Goal: Communication & Community: Answer question/provide support

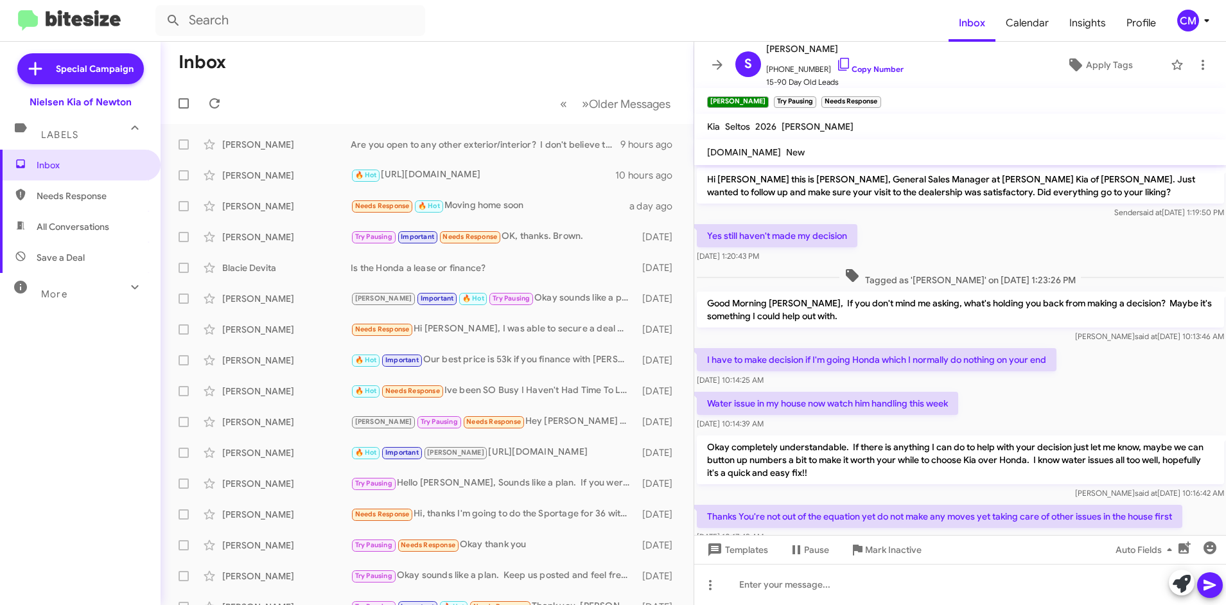
scroll to position [361, 0]
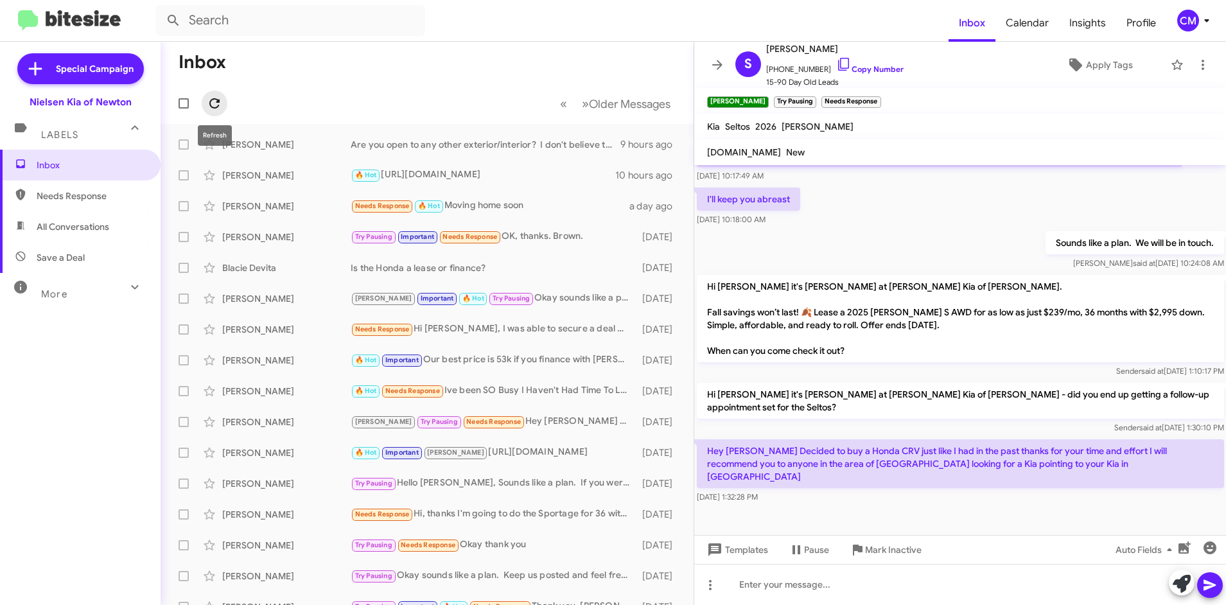
click at [214, 100] on icon at bounding box center [214, 103] width 15 height 15
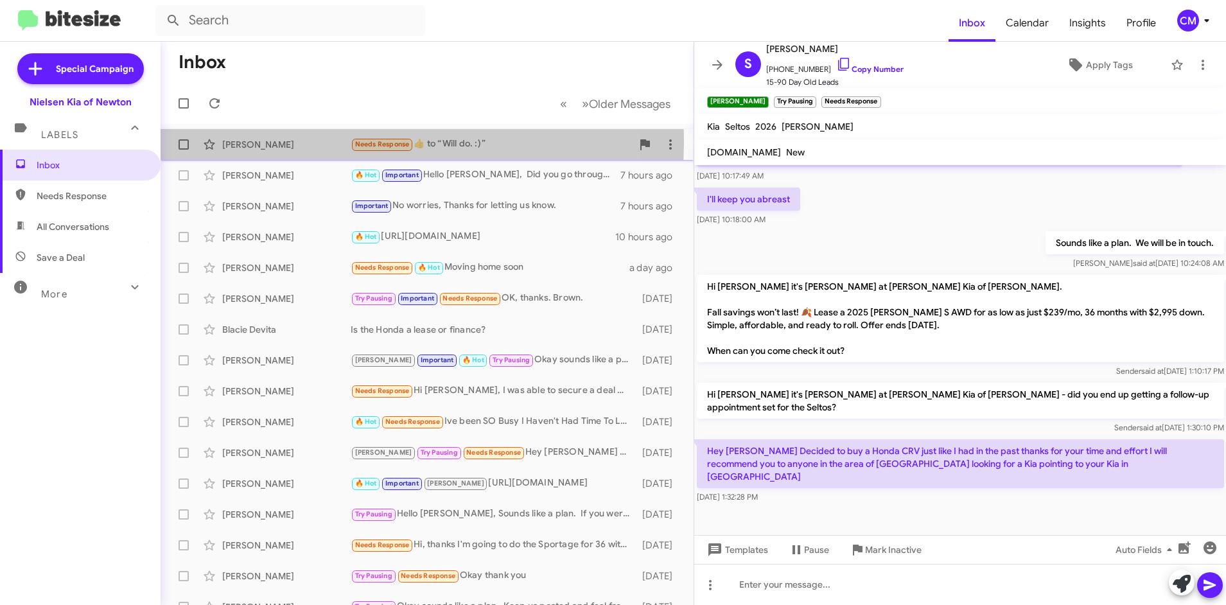
click at [336, 142] on div "[PERSON_NAME]" at bounding box center [286, 144] width 128 height 13
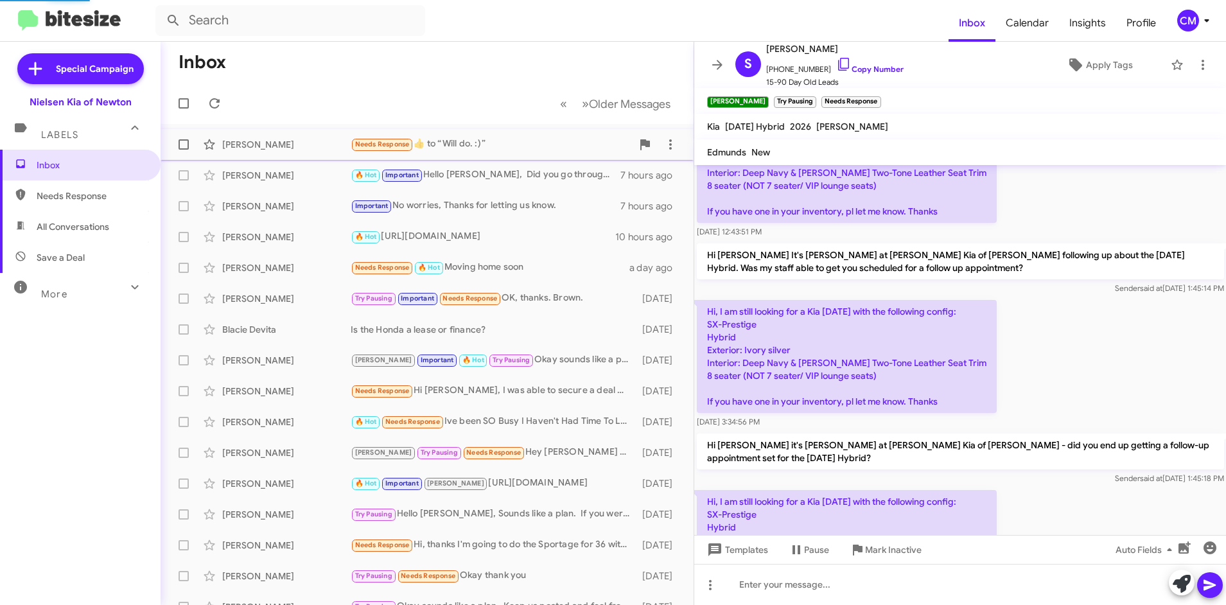
scroll to position [1158, 0]
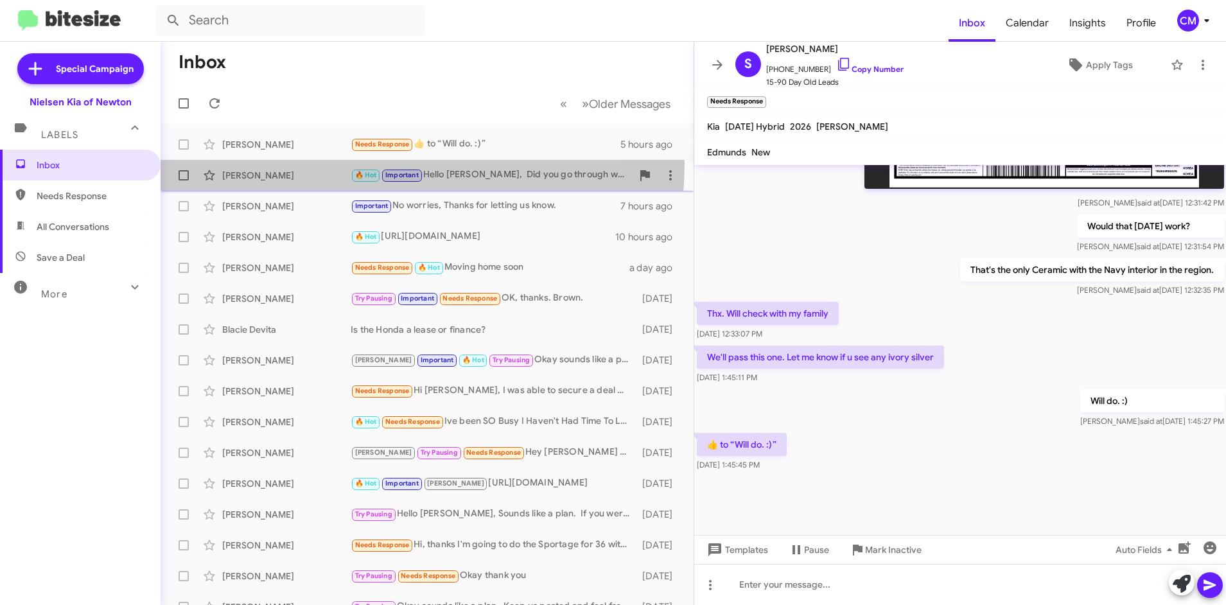
click at [327, 163] on div "[PERSON_NAME] 🔥 Hot Important Hello [PERSON_NAME], Did you go through with you …" at bounding box center [427, 175] width 512 height 26
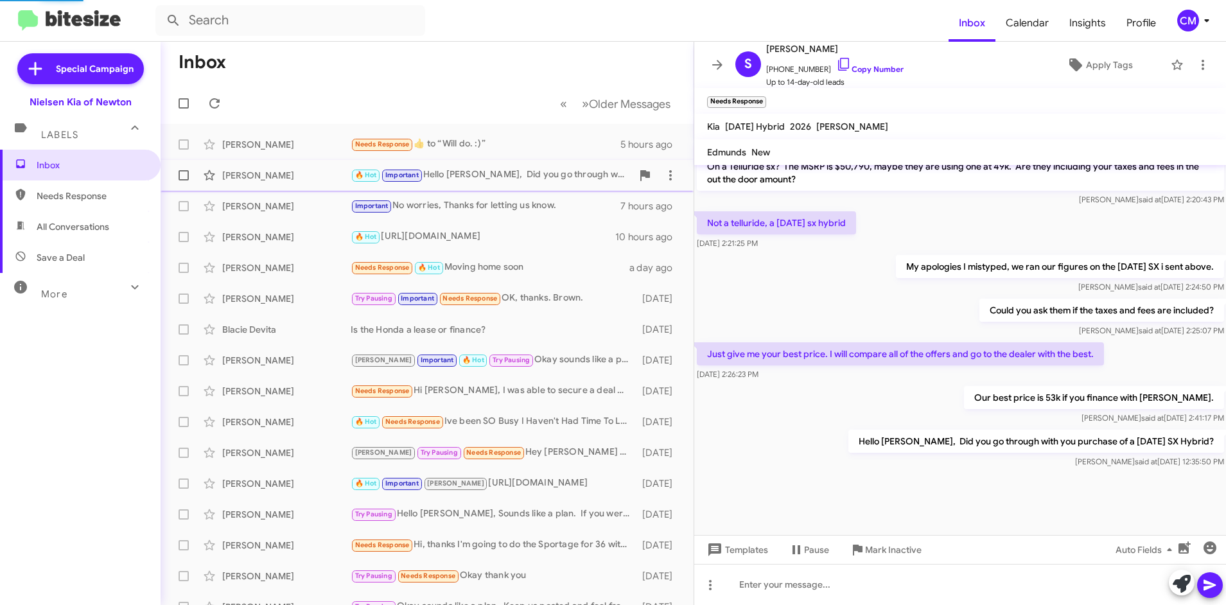
scroll to position [968, 0]
click at [321, 195] on div "[PERSON_NAME] Important No worries, Thanks for letting us know. 7 hours ago" at bounding box center [427, 206] width 512 height 26
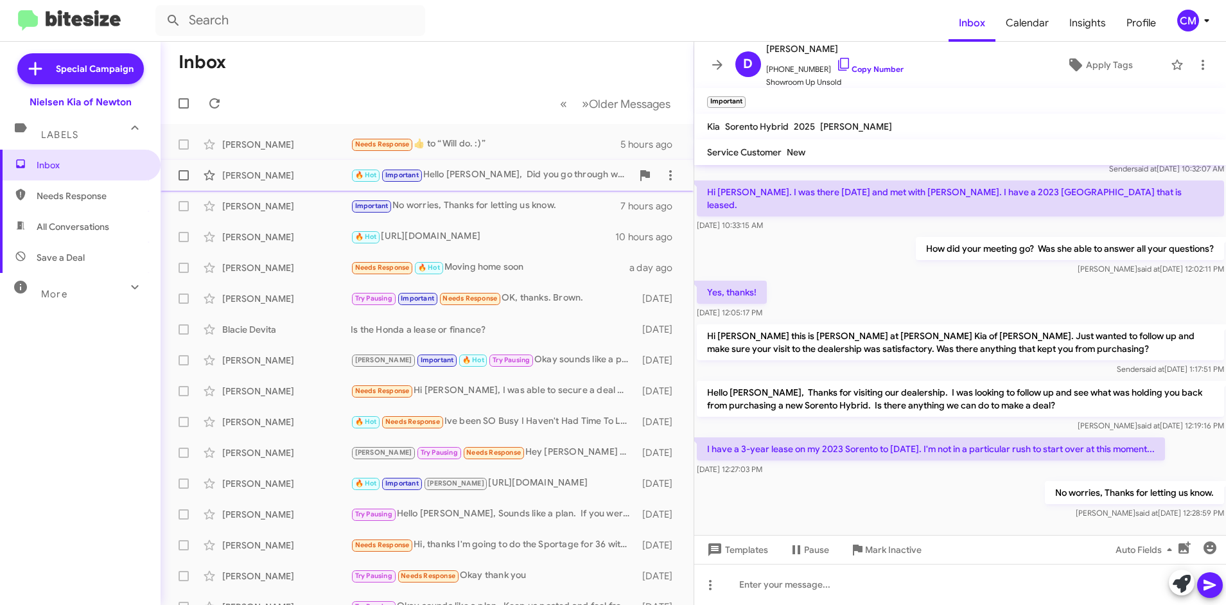
click at [322, 181] on div "[PERSON_NAME]" at bounding box center [286, 175] width 128 height 13
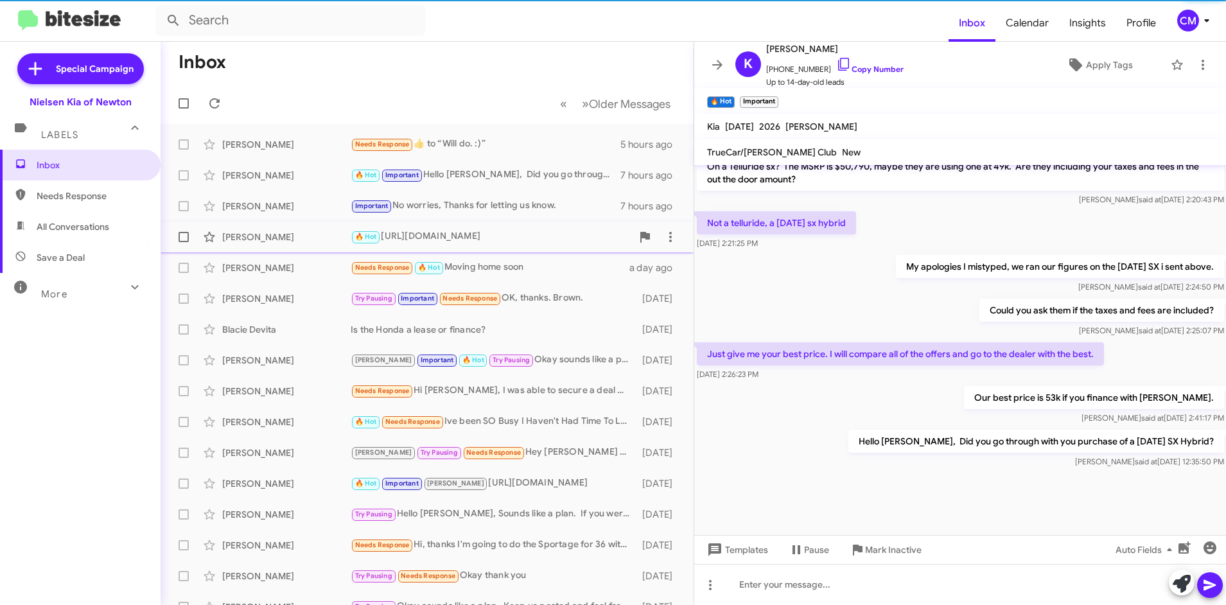
click at [311, 222] on span "[PERSON_NAME] 🔥 Hot [URL][DOMAIN_NAME] 10 hours ago" at bounding box center [427, 237] width 533 height 31
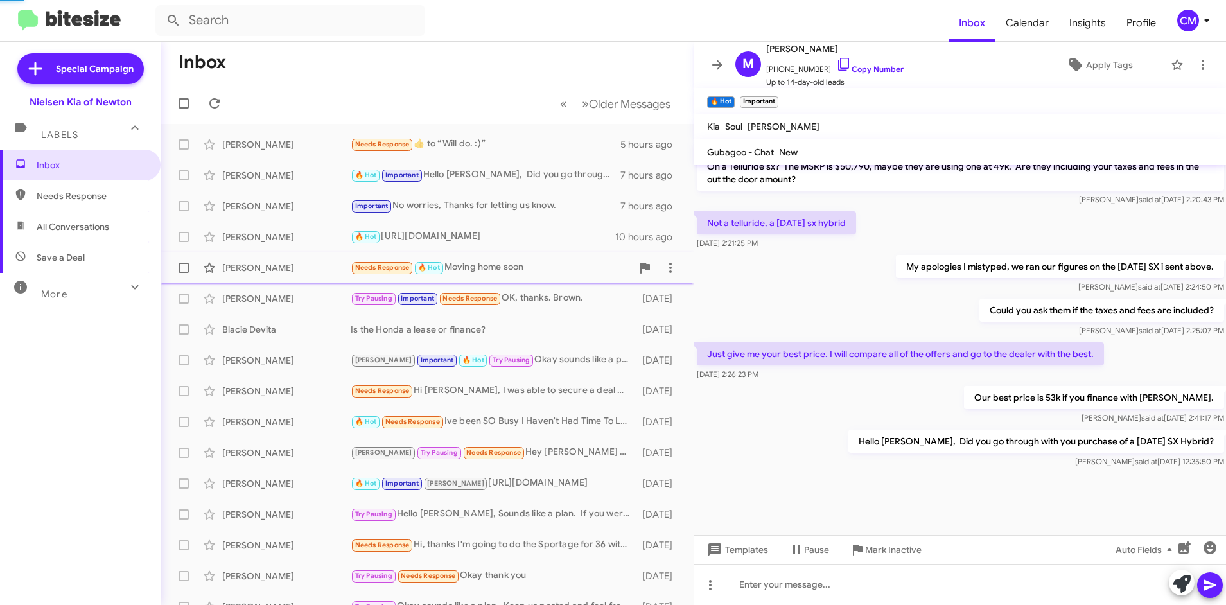
scroll to position [619, 0]
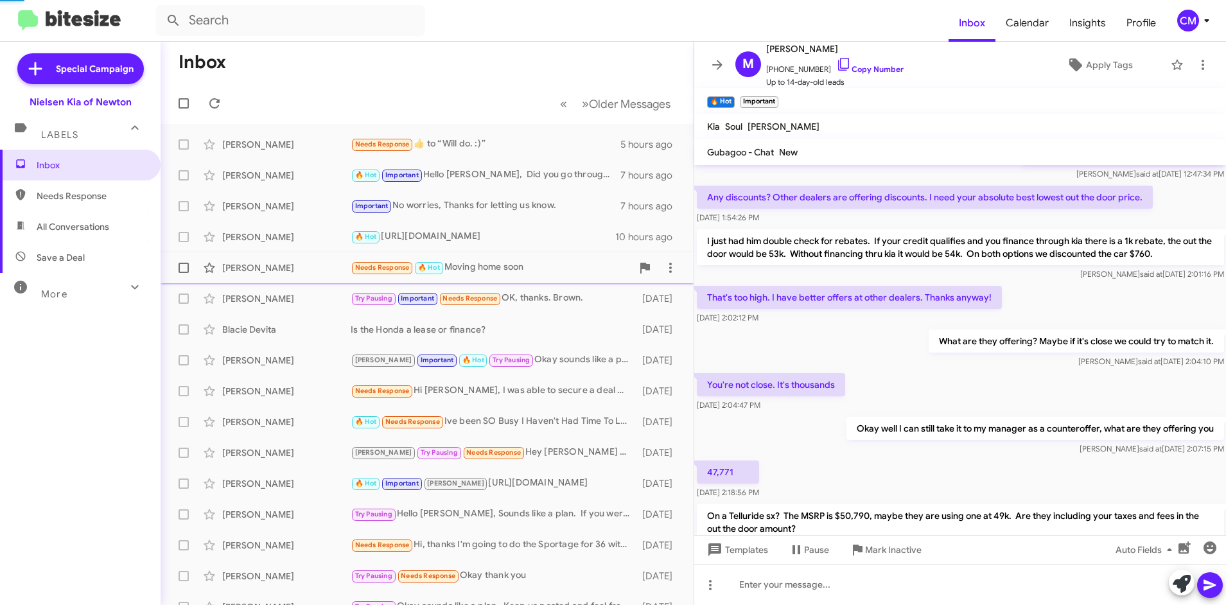
click at [308, 256] on div "[PERSON_NAME] Needs Response 🔥 Hot Moving home soon a day ago" at bounding box center [427, 268] width 512 height 26
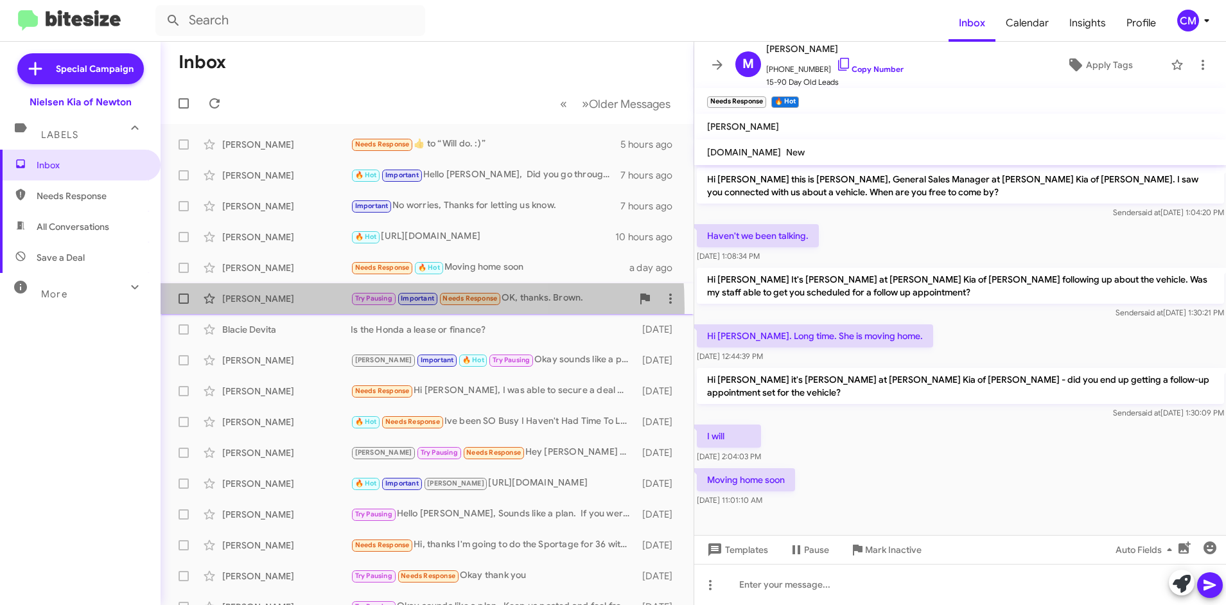
click at [290, 309] on div "[PERSON_NAME] Try Pausing Important Needs Response OK, thanks. Brown. [DATE]" at bounding box center [427, 299] width 512 height 26
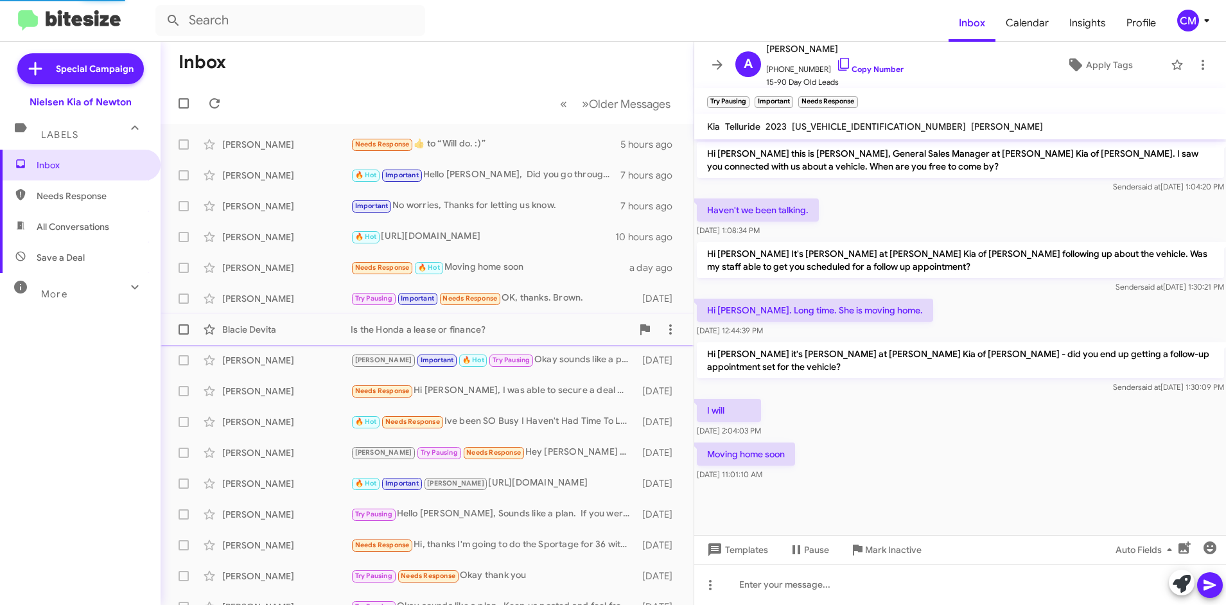
click at [293, 320] on div "Blacie Devita Is the Honda a lease or finance? [DATE]" at bounding box center [427, 330] width 512 height 26
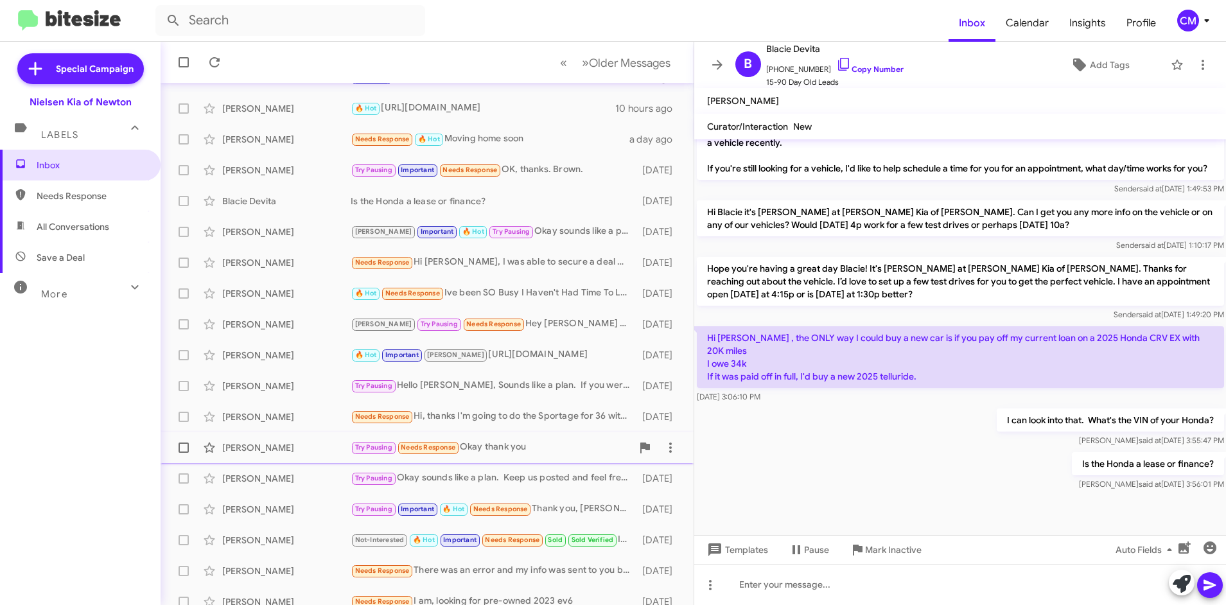
scroll to position [141, 0]
